Goal: Task Accomplishment & Management: Manage account settings

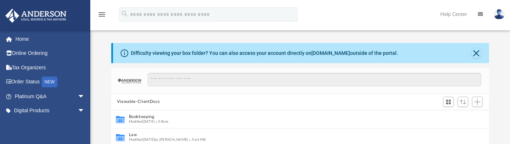
scroll to position [159, 372]
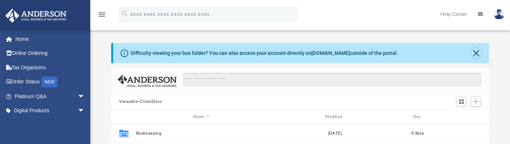
click at [477, 51] on button "Close" at bounding box center [476, 53] width 10 height 10
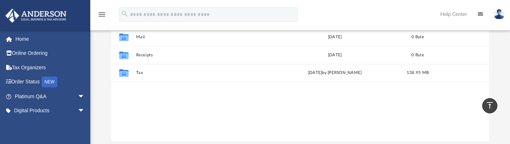
scroll to position [106, 0]
click at [202, 73] on button "Tax" at bounding box center [201, 74] width 130 height 5
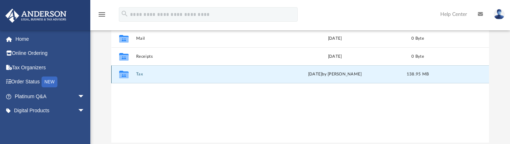
click at [398, 73] on div "yesterday by Darryl Guinyard" at bounding box center [335, 74] width 130 height 6
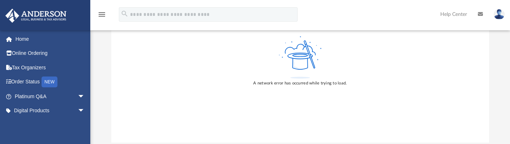
click at [19, 42] on link "Home" at bounding box center [50, 39] width 91 height 14
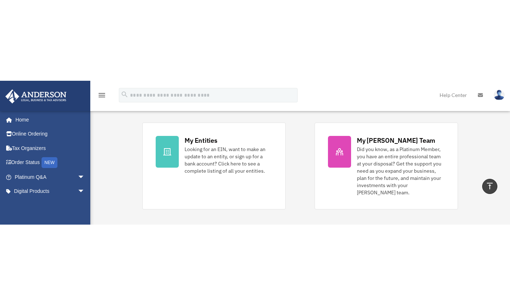
scroll to position [148, 0]
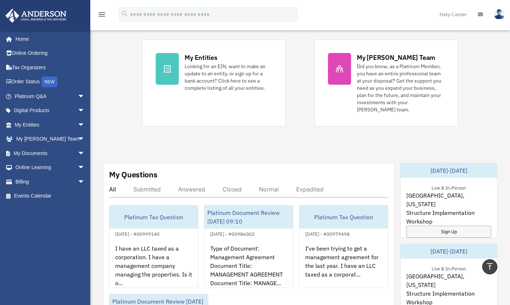
click at [22, 144] on link "My Documents arrow_drop_down" at bounding box center [50, 153] width 91 height 14
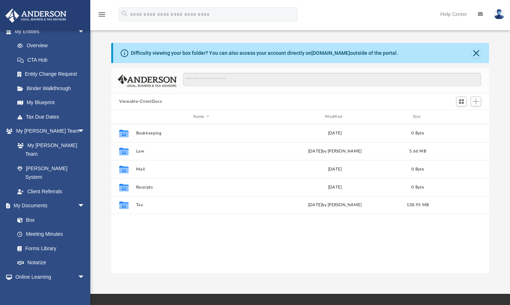
scroll to position [159, 372]
click at [32, 213] on link "Box" at bounding box center [49, 220] width 78 height 14
click at [198, 205] on button "Tax" at bounding box center [201, 205] width 130 height 5
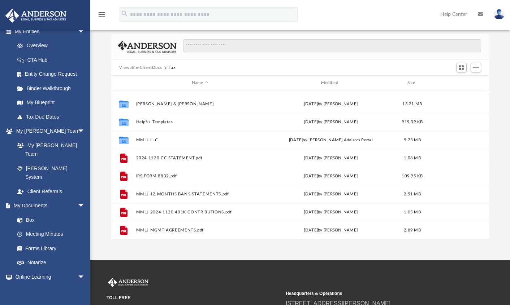
scroll to position [31, 0]
click at [478, 66] on span "Add" at bounding box center [476, 68] width 6 height 6
click at [461, 82] on li "Upload" at bounding box center [465, 82] width 23 height 8
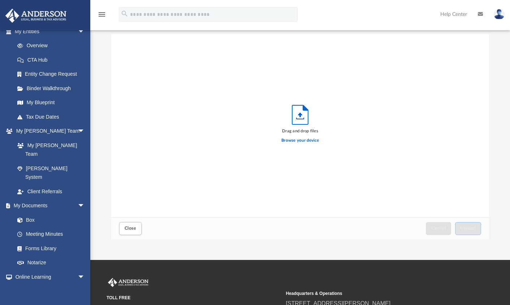
scroll to position [178, 372]
click at [300, 141] on label "Browse your device" at bounding box center [300, 141] width 38 height 6
click at [0, 0] on input "Browse your device" at bounding box center [0, 0] width 0 height 0
click at [311, 139] on label "Browse your device" at bounding box center [300, 141] width 38 height 6
click at [0, 0] on input "Browse your device" at bounding box center [0, 0] width 0 height 0
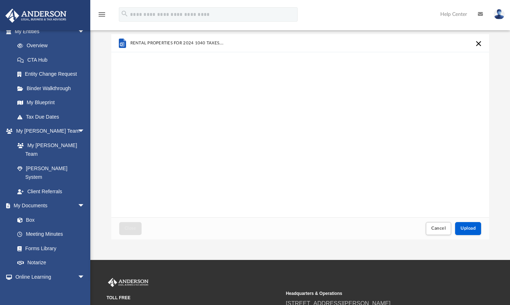
click at [194, 43] on span "RENTAL PROPERTIES FOR 2024 1040 TAXES.docx" at bounding box center [177, 43] width 95 height 5
click at [199, 42] on span "RENTAL PROPERTIES FOR 2024 1040 TAXES.docx" at bounding box center [177, 43] width 95 height 5
click at [198, 43] on span "RENTAL PROPERTIES FOR 2024 1040 TAXES.docx" at bounding box center [177, 43] width 95 height 5
click at [469, 228] on span "Upload" at bounding box center [467, 228] width 15 height 4
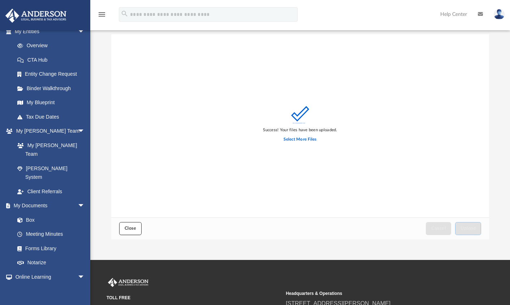
click at [126, 229] on span "Close" at bounding box center [131, 228] width 12 height 4
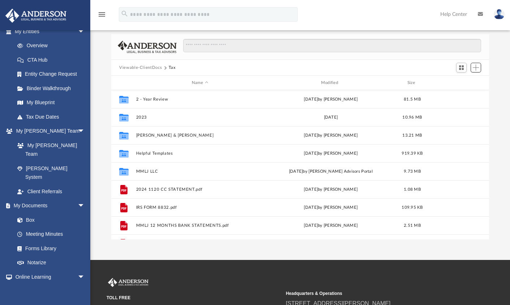
scroll to position [0, 0]
